Goal: Transaction & Acquisition: Obtain resource

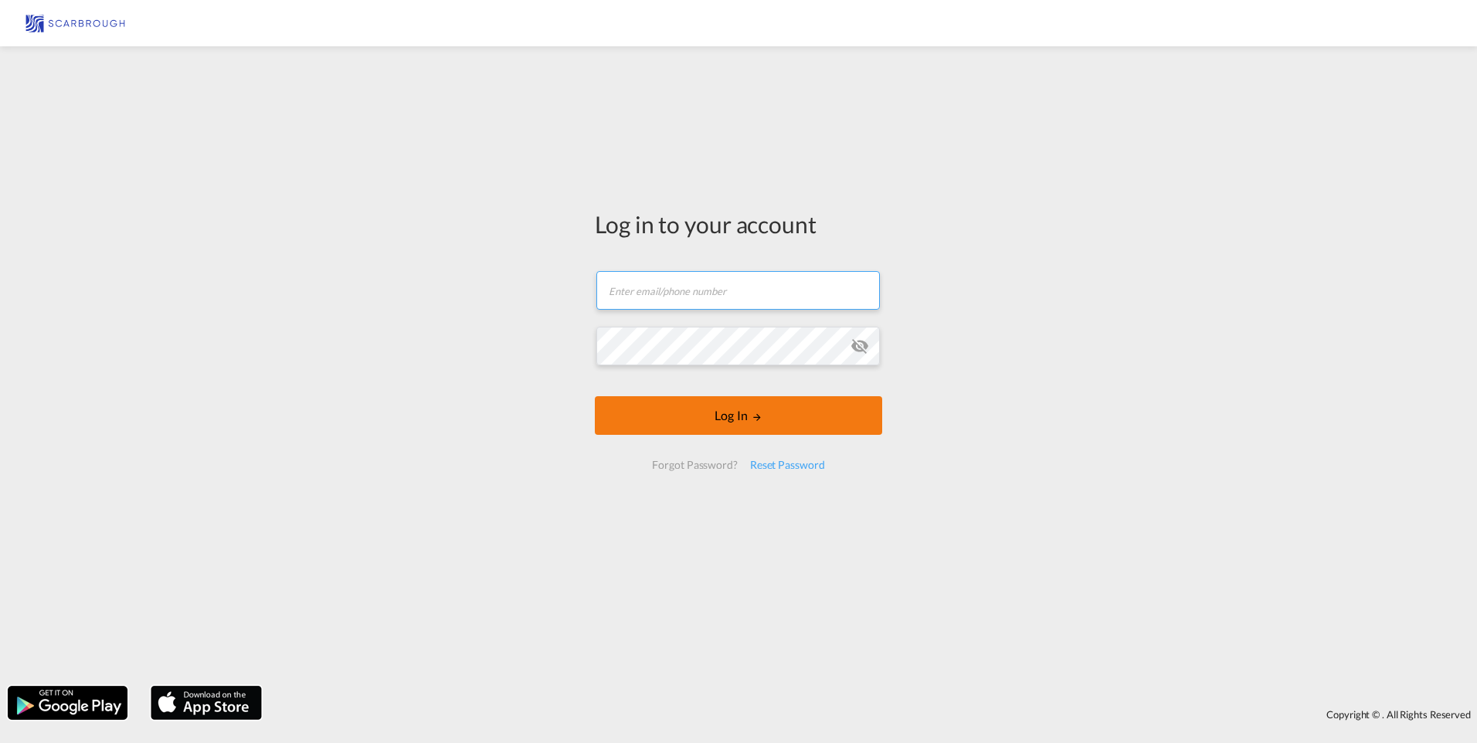
type input "[PERSON_NAME][EMAIL_ADDRESS][DOMAIN_NAME]"
click at [688, 422] on button "Log In" at bounding box center [738, 415] width 287 height 39
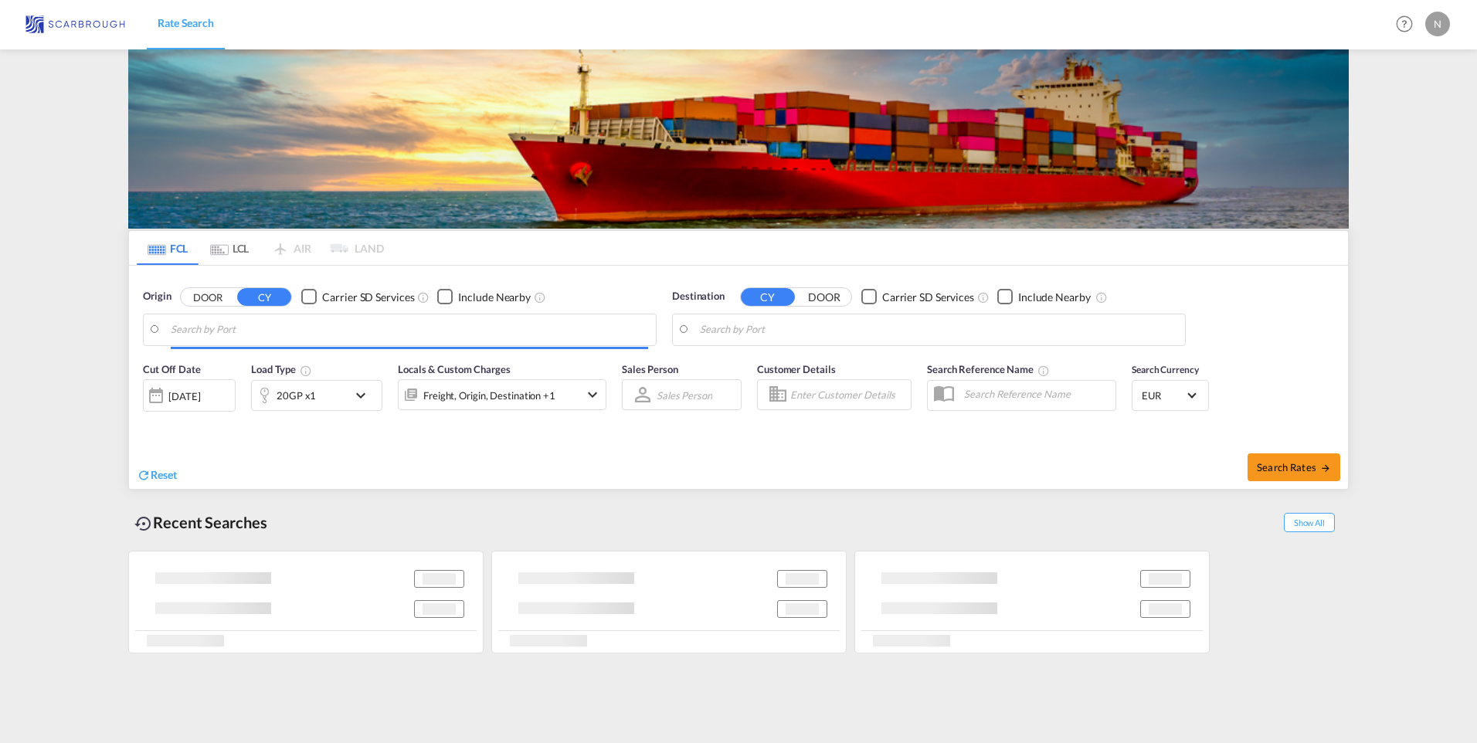
type input "[GEOGRAPHIC_DATA], NLRTM"
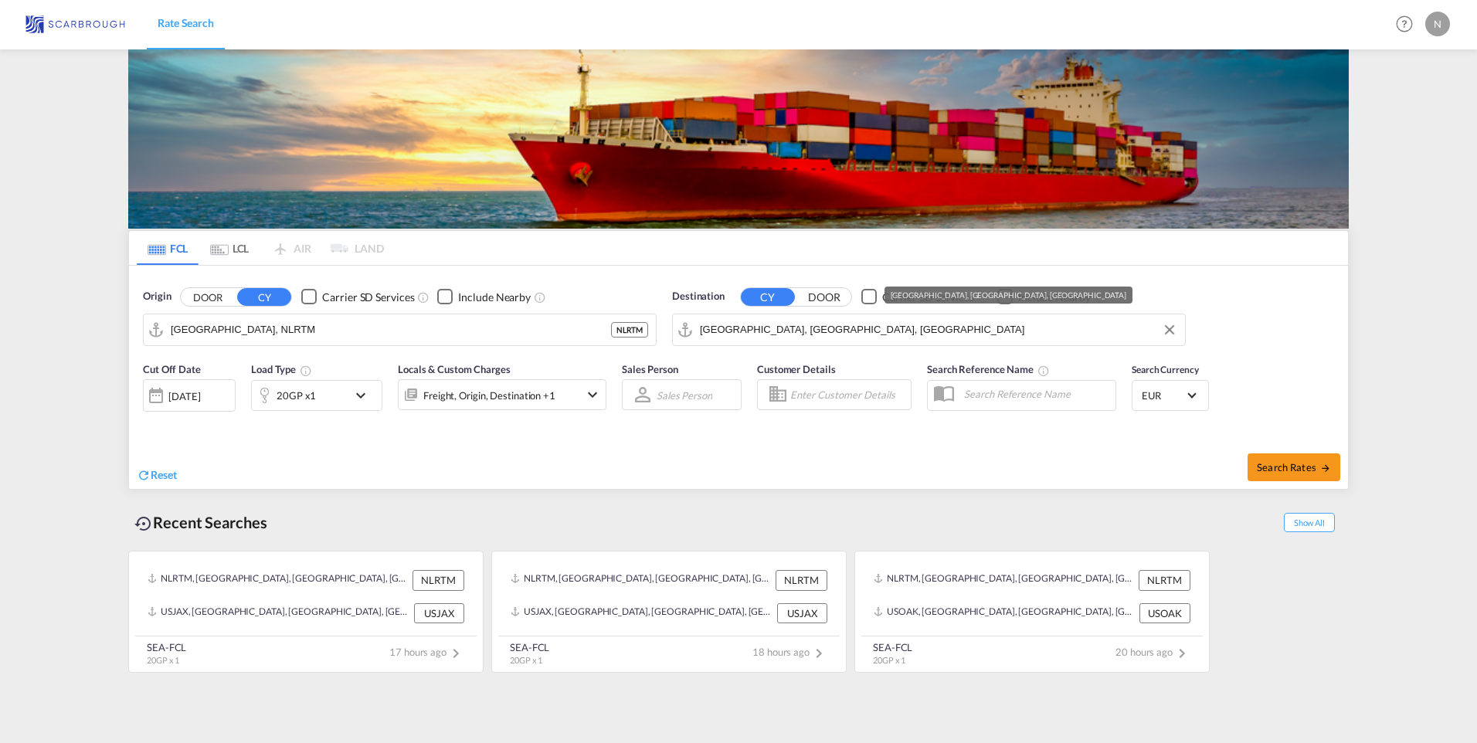
click at [752, 329] on input "[GEOGRAPHIC_DATA], [GEOGRAPHIC_DATA], [GEOGRAPHIC_DATA]" at bounding box center [938, 329] width 477 height 23
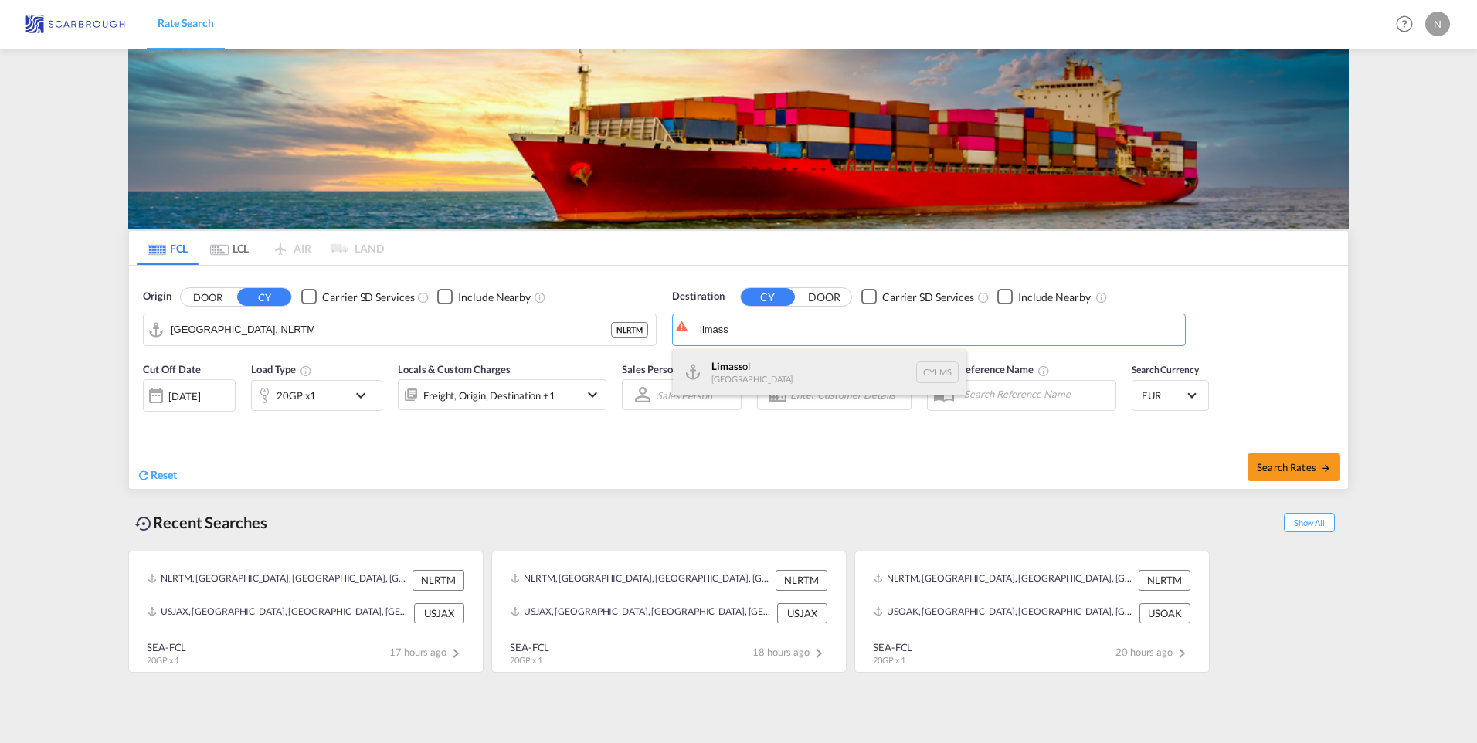
click at [745, 367] on div "Limass ol [GEOGRAPHIC_DATA] CYLMS" at bounding box center [820, 372] width 294 height 46
type input "Limassol, CYLMS"
click at [200, 394] on div "[DATE]" at bounding box center [184, 396] width 32 height 14
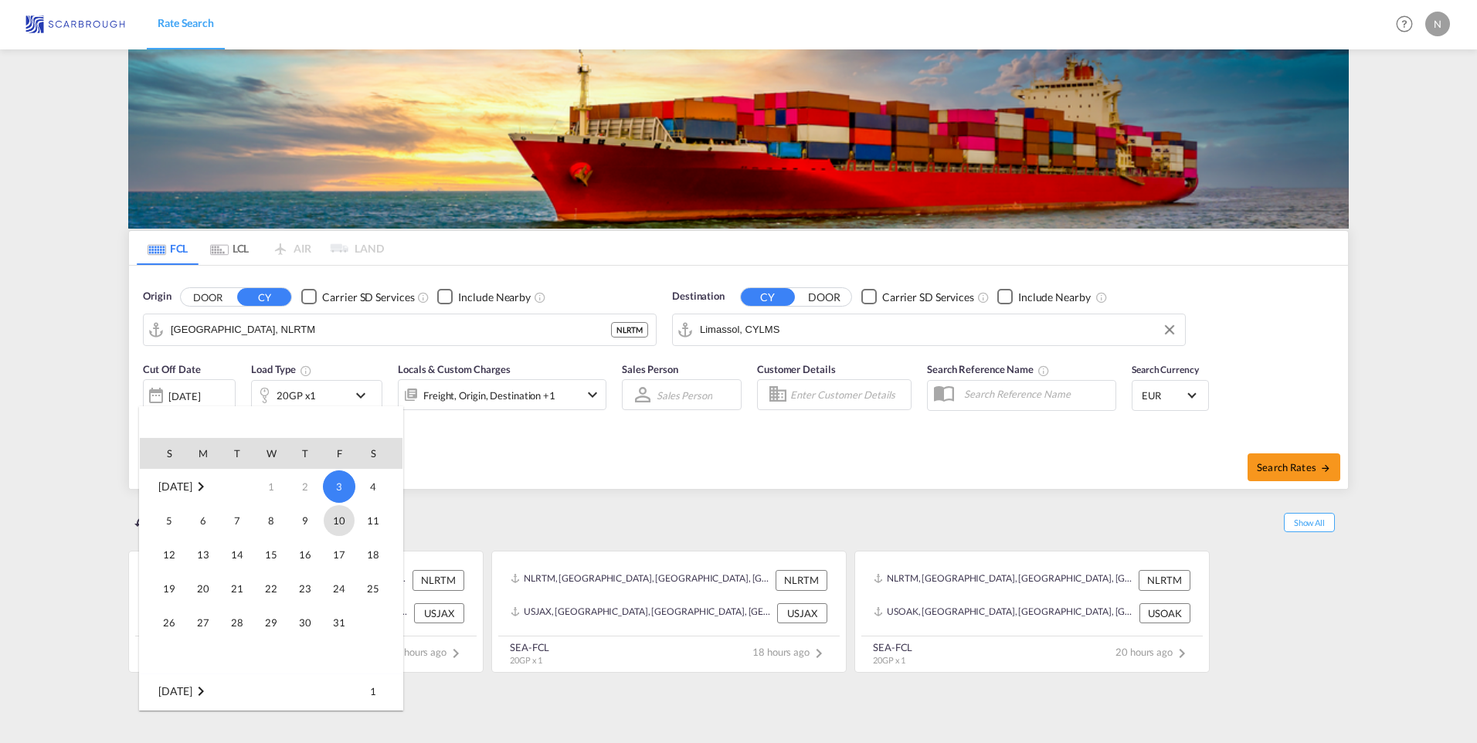
click at [341, 527] on span "10" at bounding box center [339, 520] width 31 height 31
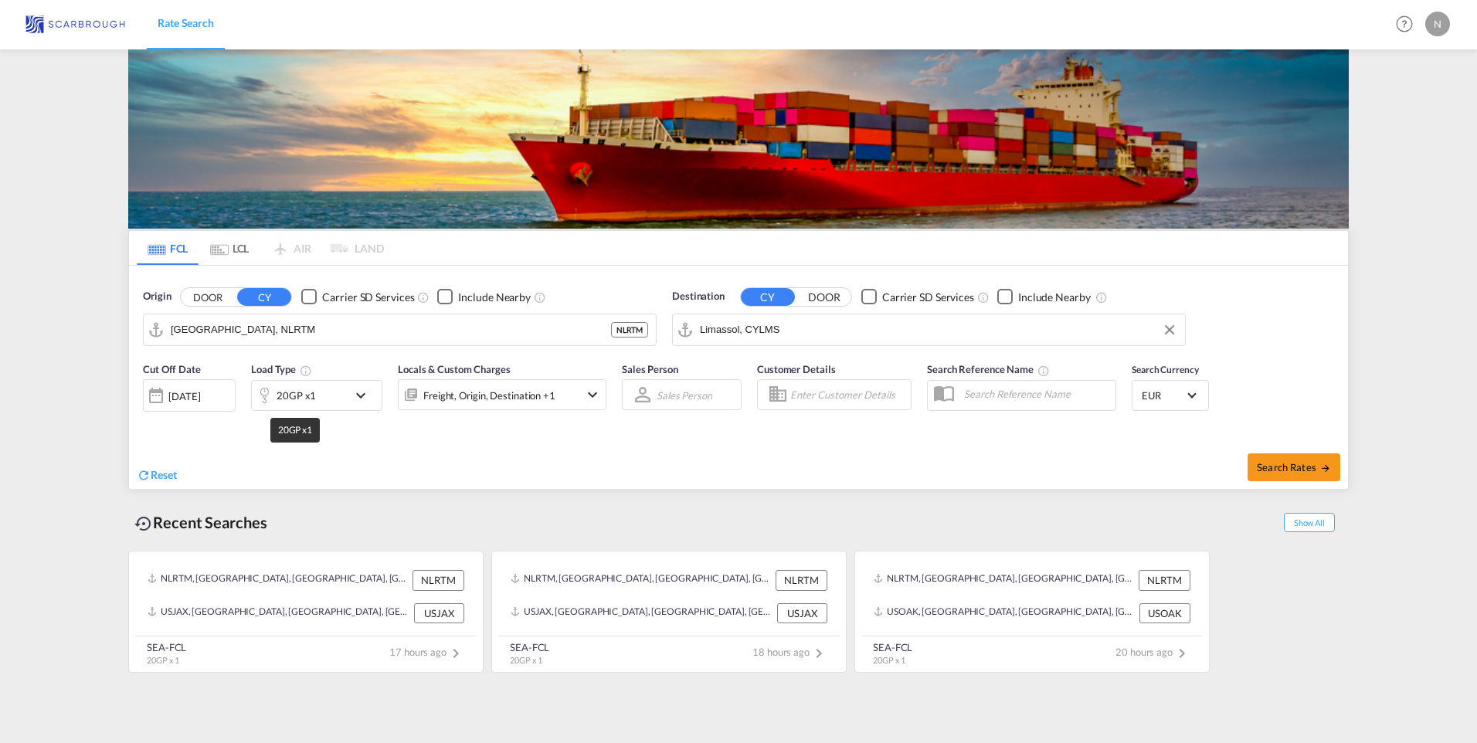
click at [293, 393] on div "20GP x1" at bounding box center [296, 396] width 39 height 22
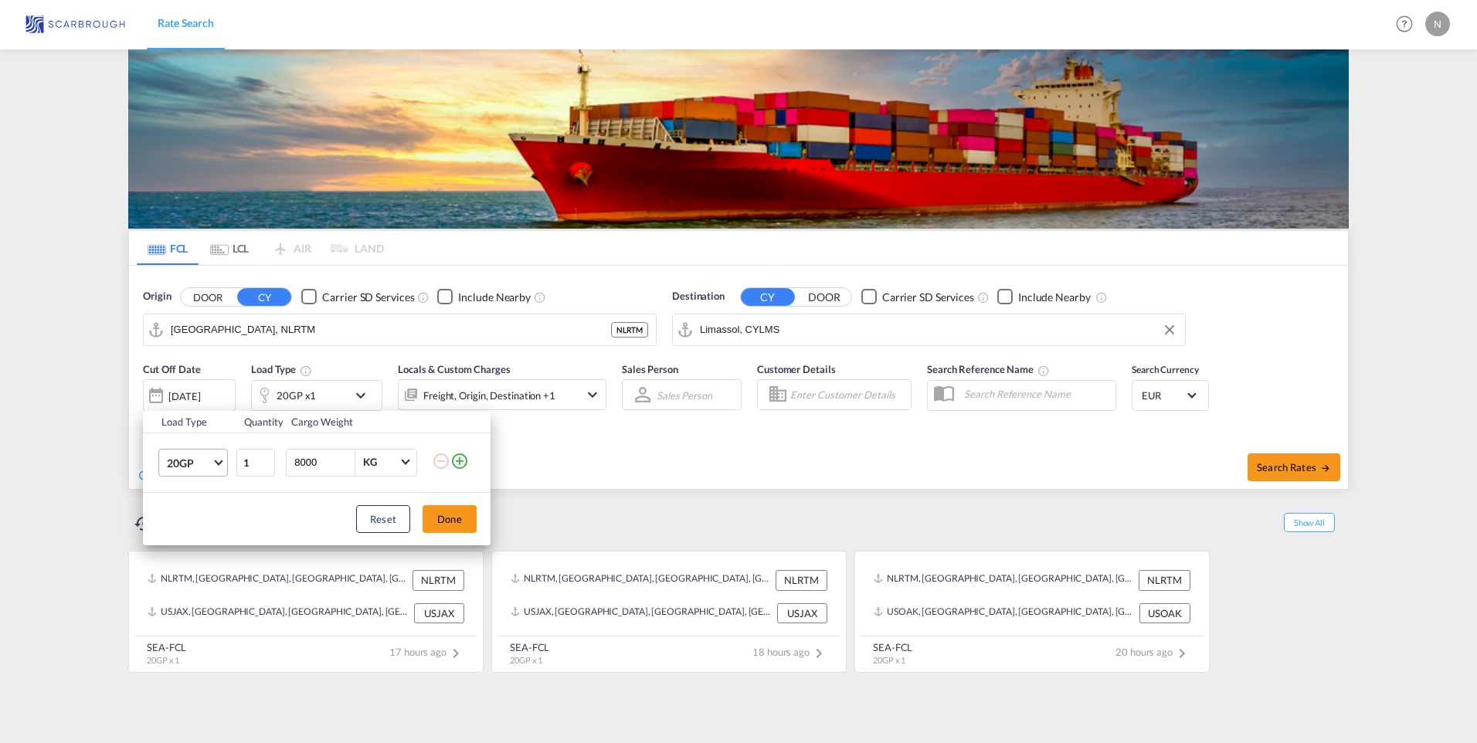
click at [175, 462] on span "20GP" at bounding box center [189, 463] width 45 height 15
click at [182, 541] on div "40HC" at bounding box center [181, 536] width 29 height 15
drag, startPoint x: 328, startPoint y: 463, endPoint x: 228, endPoint y: 446, distance: 101.1
click at [228, 446] on tr "40HC 1 8000 KG KG" at bounding box center [317, 462] width 348 height 59
type input "15000"
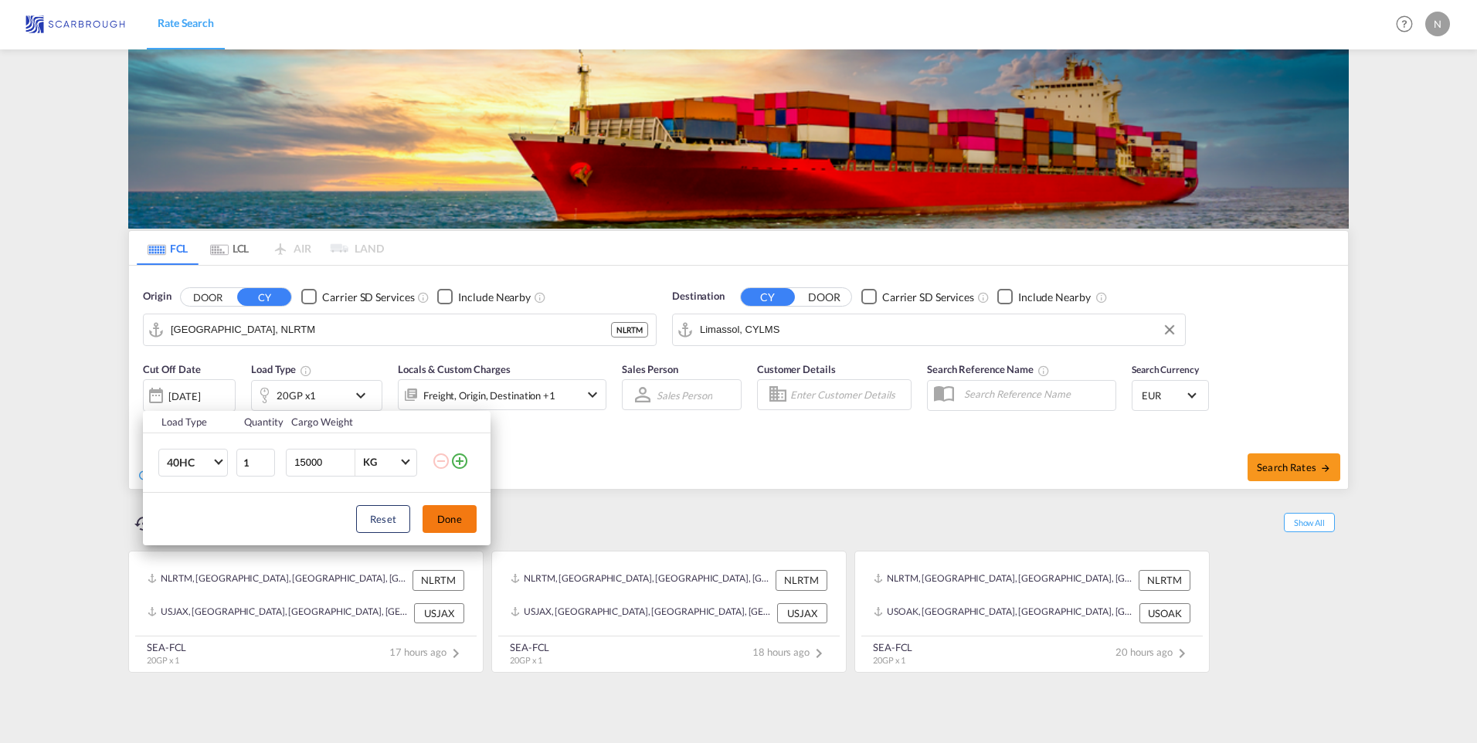
click at [466, 524] on button "Done" at bounding box center [450, 519] width 54 height 28
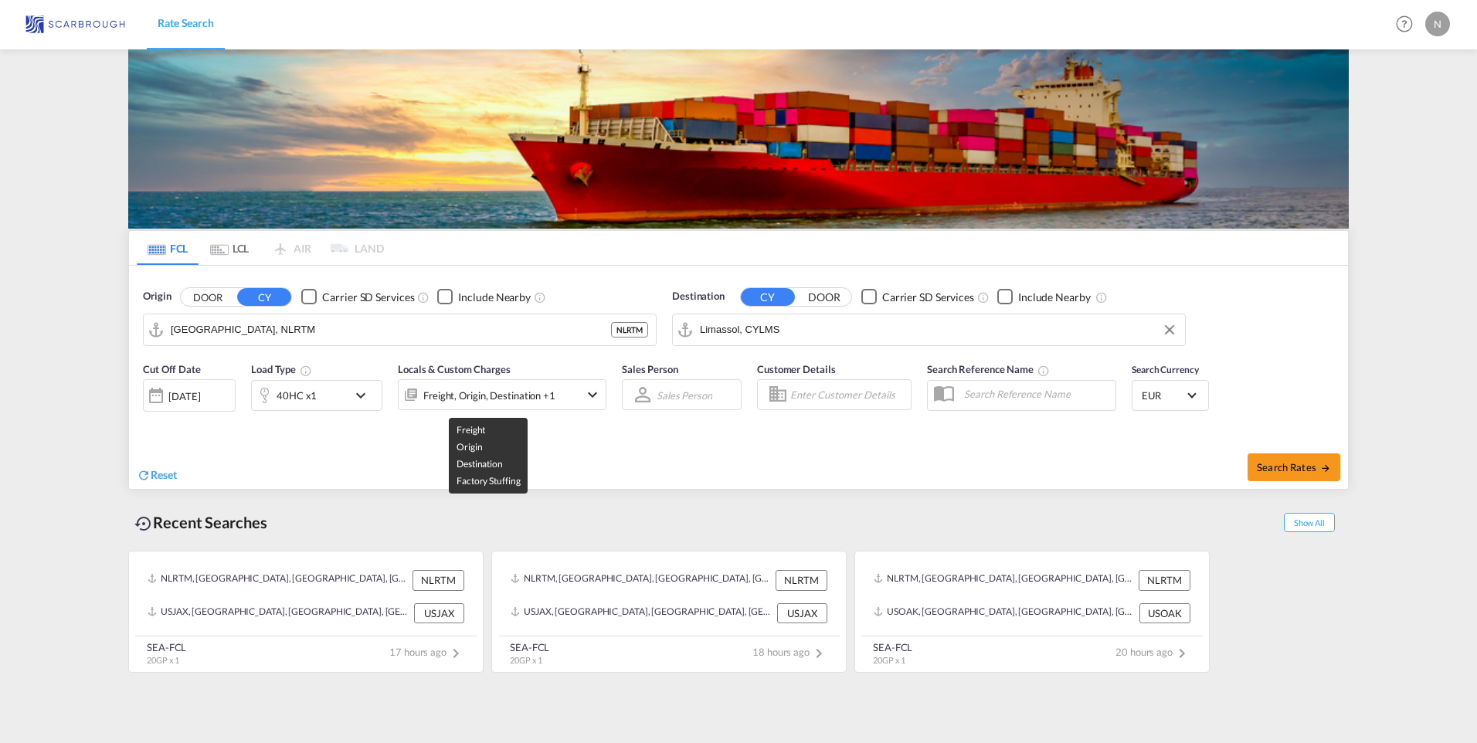
click at [493, 395] on div "Freight, Origin, Destination +1" at bounding box center [489, 396] width 132 height 22
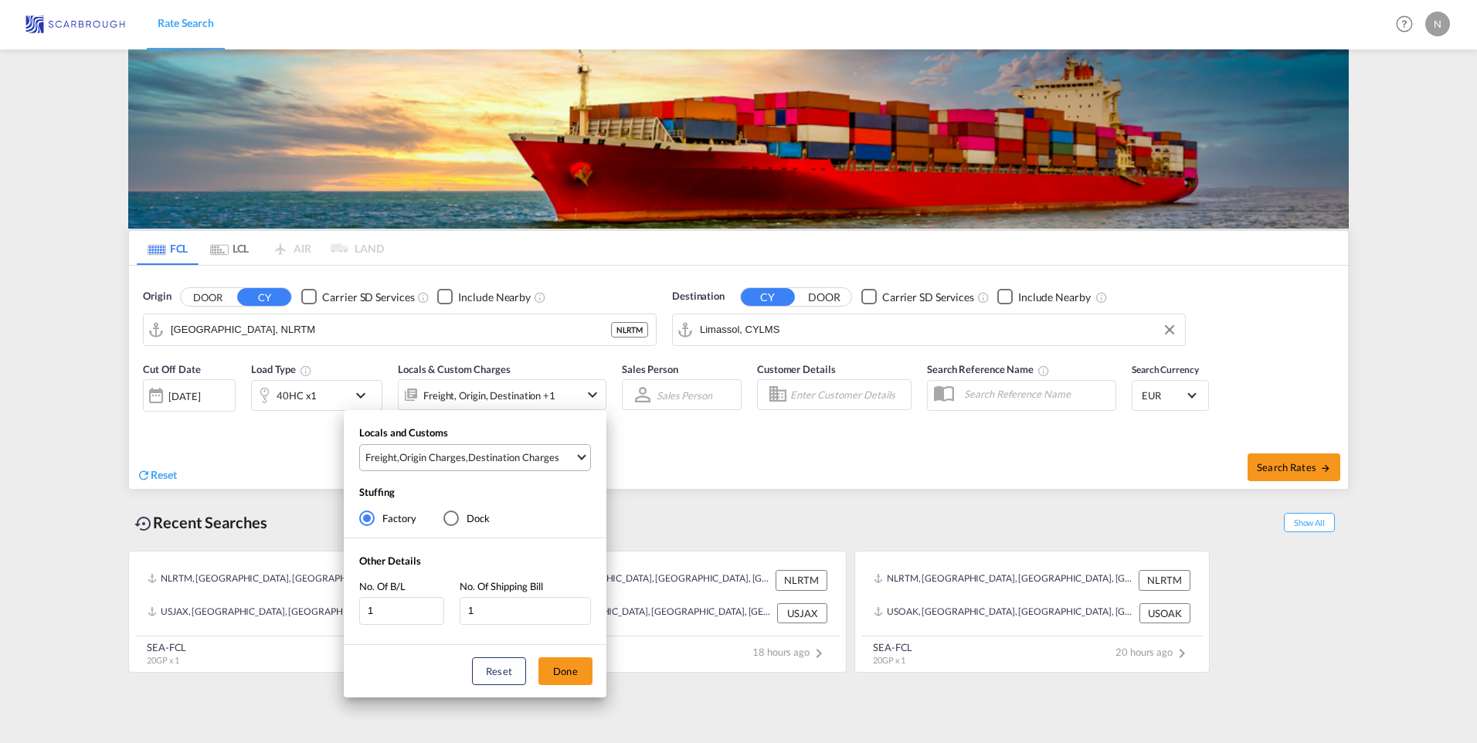
click at [445, 460] on div "Origin Charges" at bounding box center [432, 457] width 66 height 14
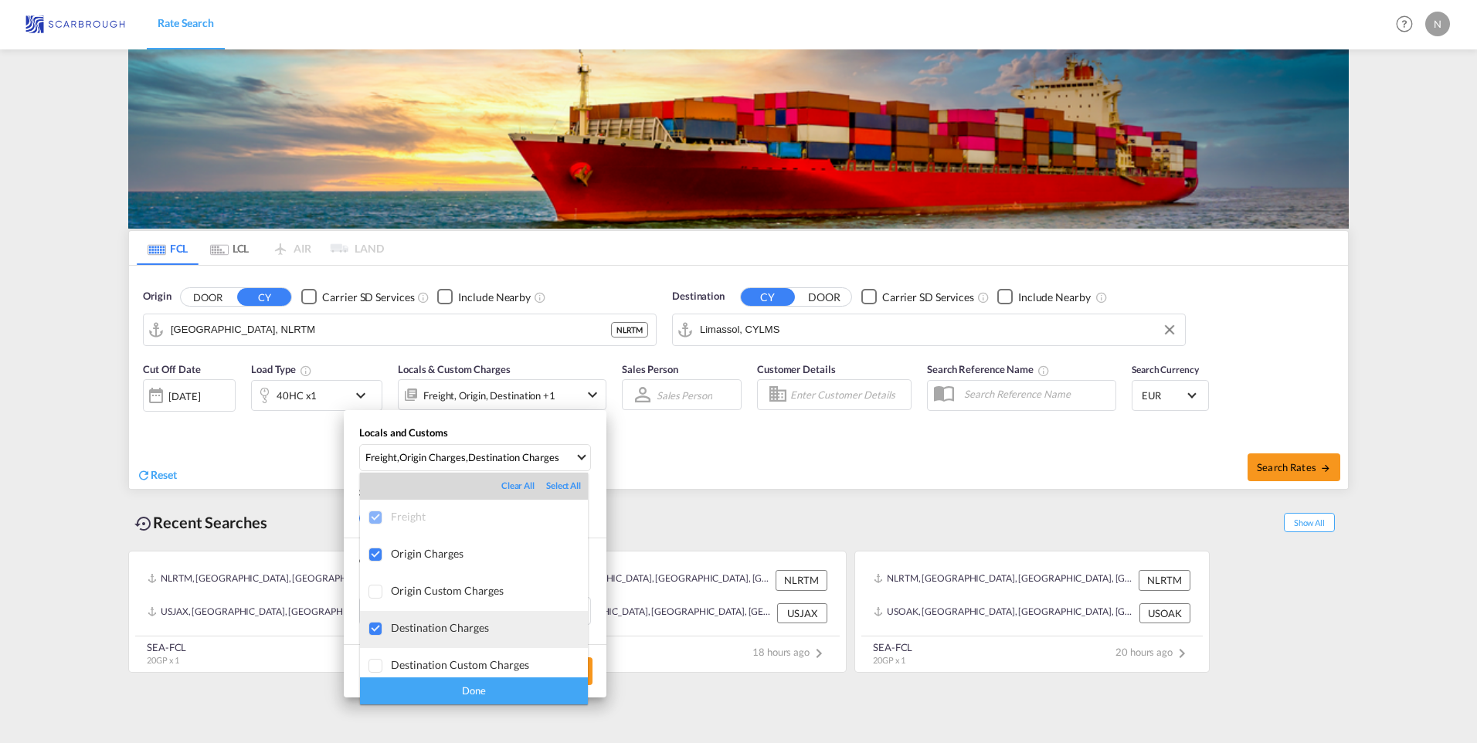
click at [375, 626] on div at bounding box center [375, 629] width 15 height 15
click at [412, 687] on div "Done" at bounding box center [474, 690] width 228 height 27
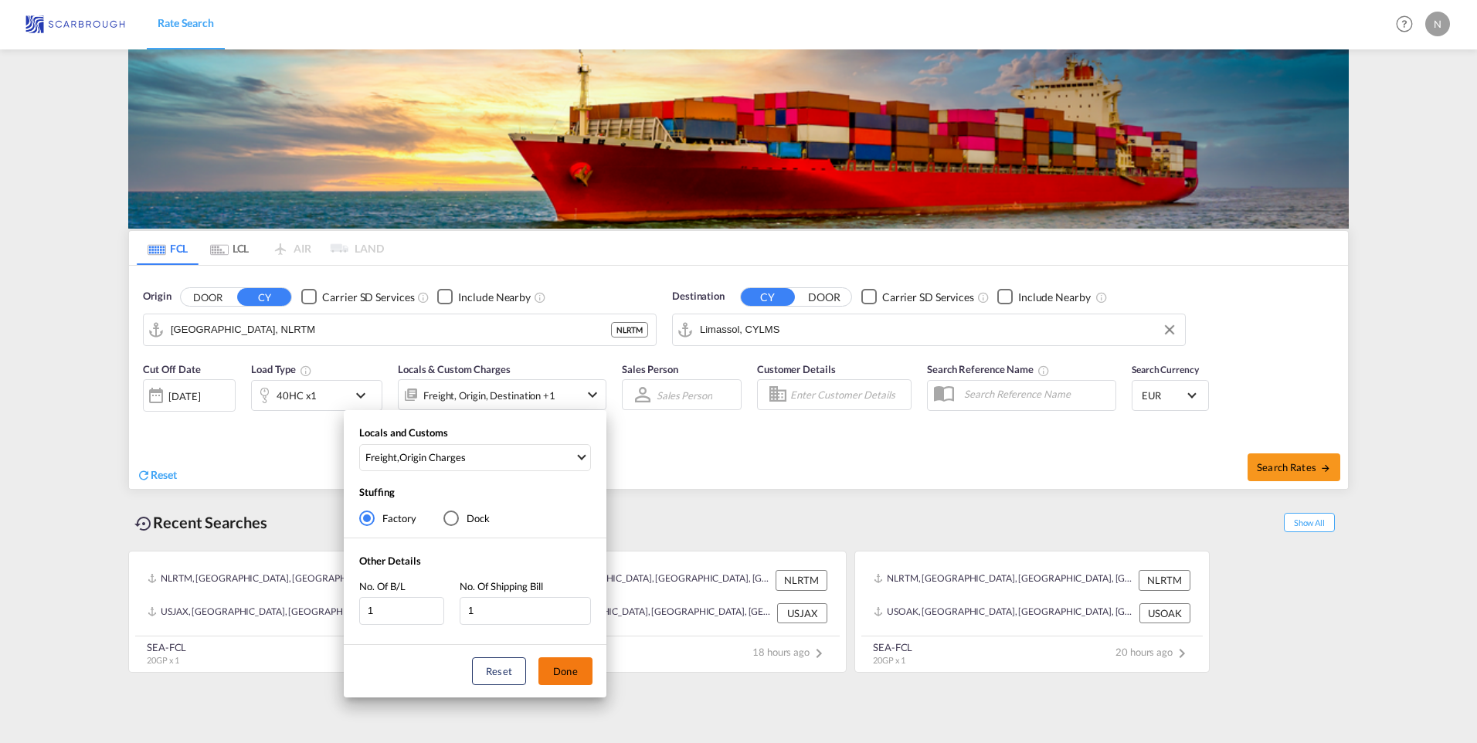
click at [558, 684] on button "Done" at bounding box center [565, 671] width 54 height 28
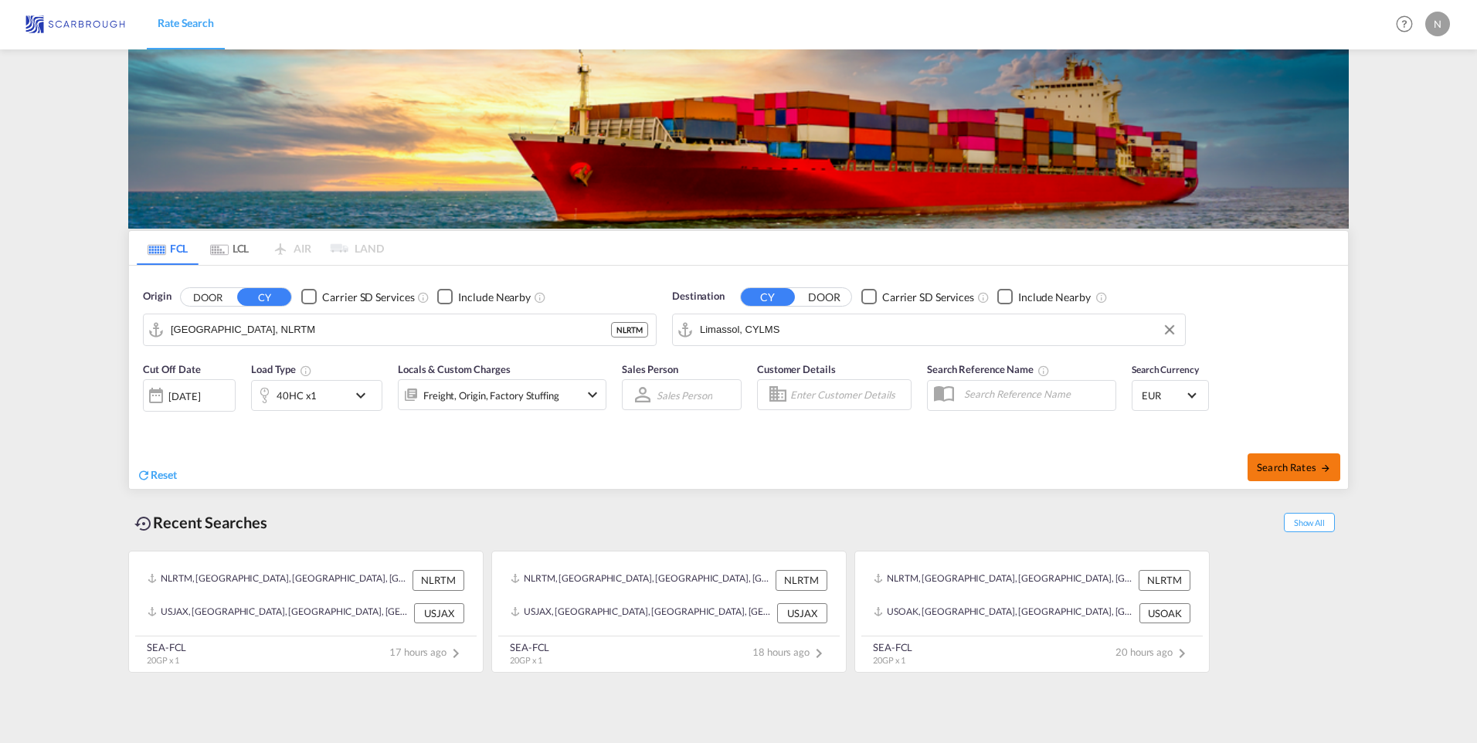
click at [1289, 463] on span "Search Rates" at bounding box center [1294, 467] width 74 height 12
type input "NLRTM to CYLMS / [DATE]"
